Goal: Navigation & Orientation: Go to known website

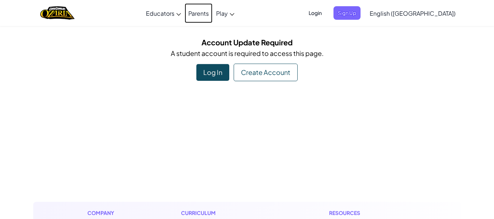
click at [213, 12] on link "Parents" at bounding box center [199, 13] width 28 height 20
click at [208, 73] on div "Log In" at bounding box center [212, 72] width 33 height 17
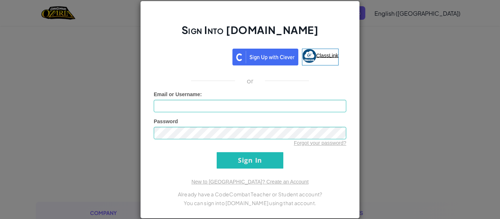
click at [312, 59] on img at bounding box center [309, 56] width 14 height 14
click at [312, 57] on img at bounding box center [309, 56] width 14 height 14
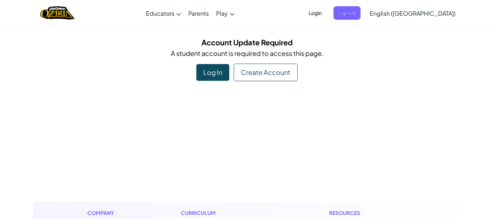
click at [201, 73] on div "Log In" at bounding box center [212, 72] width 33 height 17
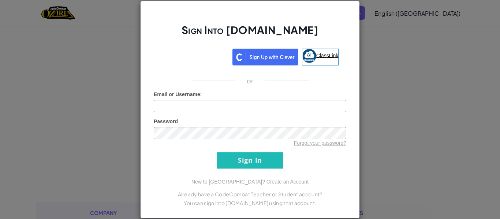
click at [320, 54] on span "ClassLink" at bounding box center [327, 55] width 22 height 6
